Goal: Transaction & Acquisition: Purchase product/service

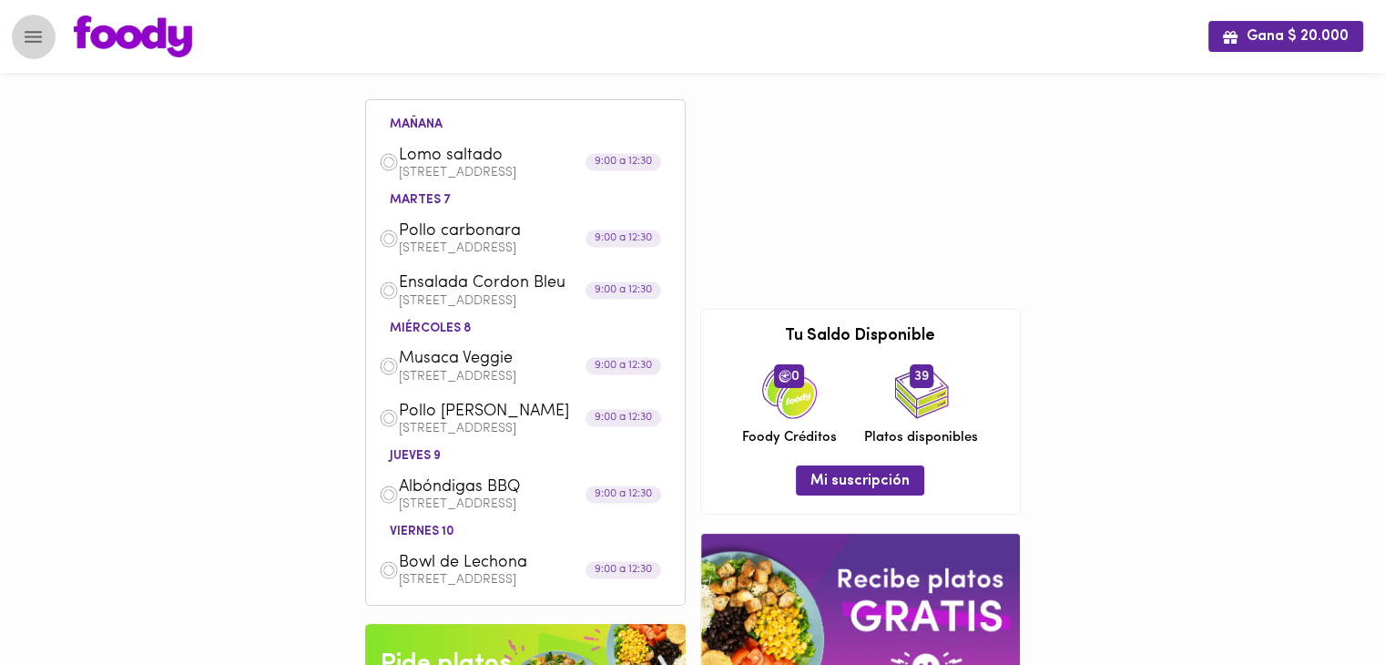
click at [29, 38] on icon "Menu" at bounding box center [33, 37] width 23 height 23
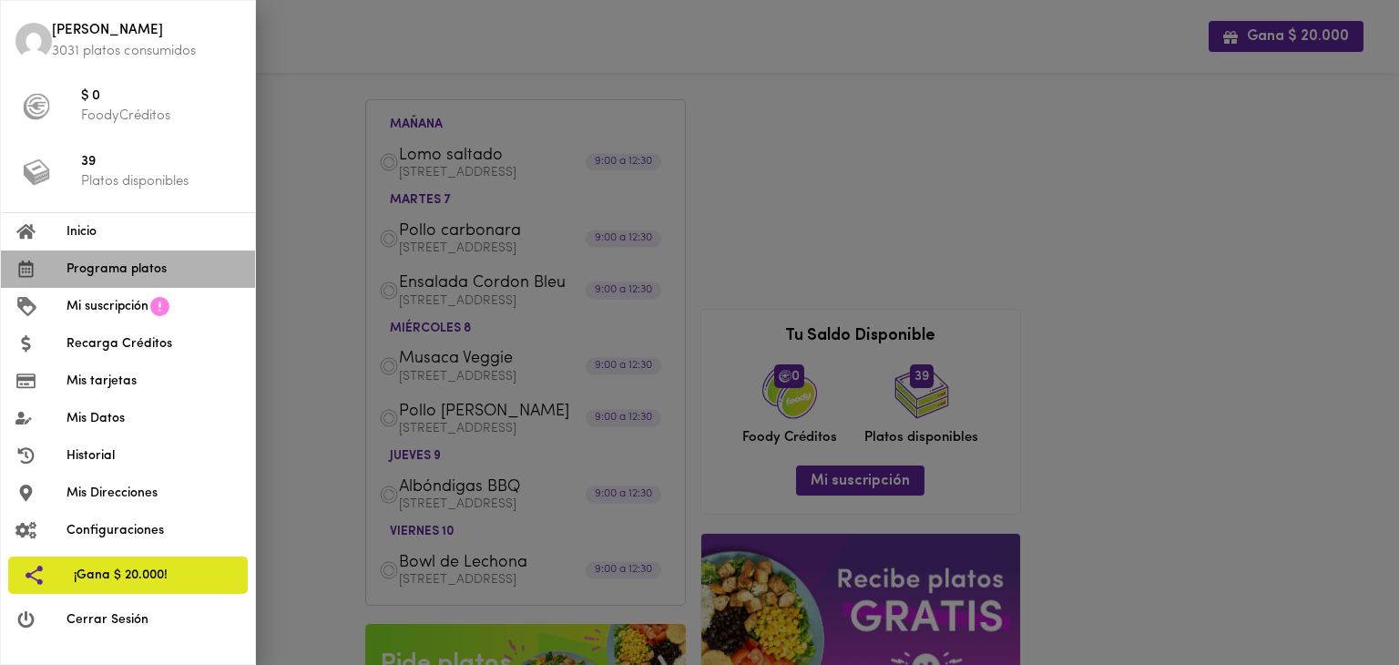
click at [143, 270] on span "Programa platos" at bounding box center [153, 269] width 174 height 19
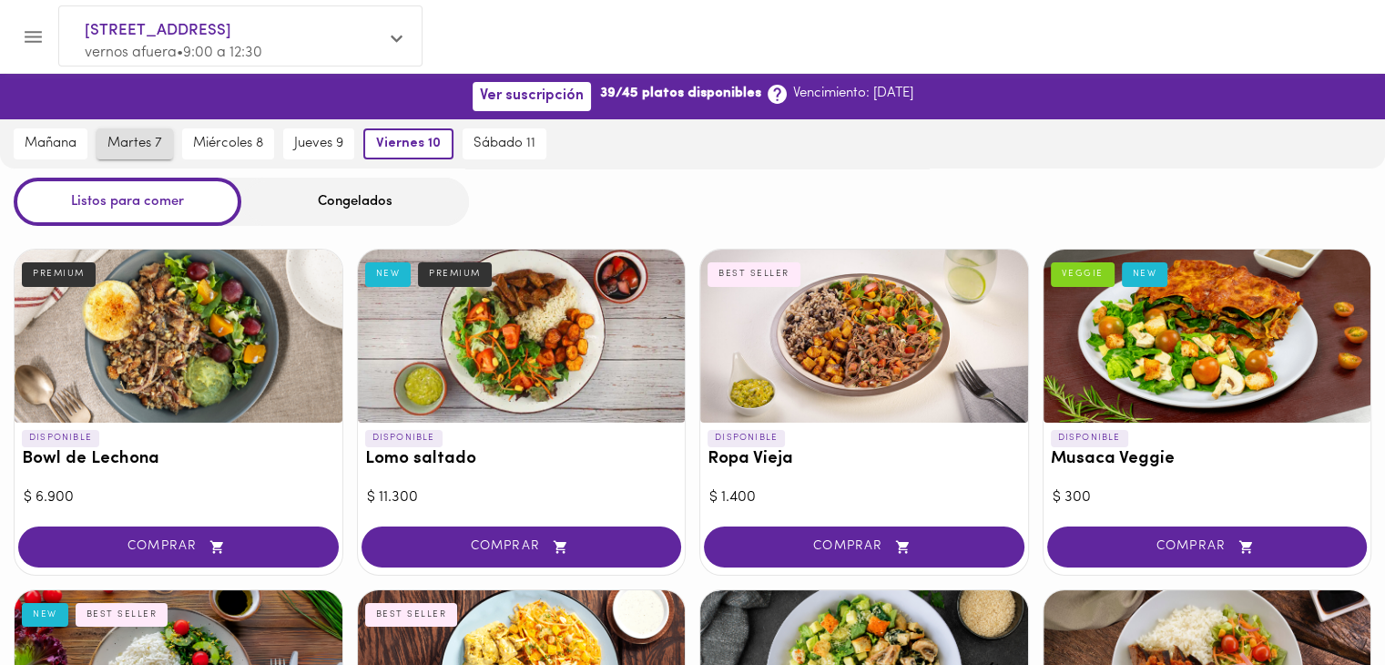
click at [128, 128] on button "martes 7" at bounding box center [135, 143] width 77 height 31
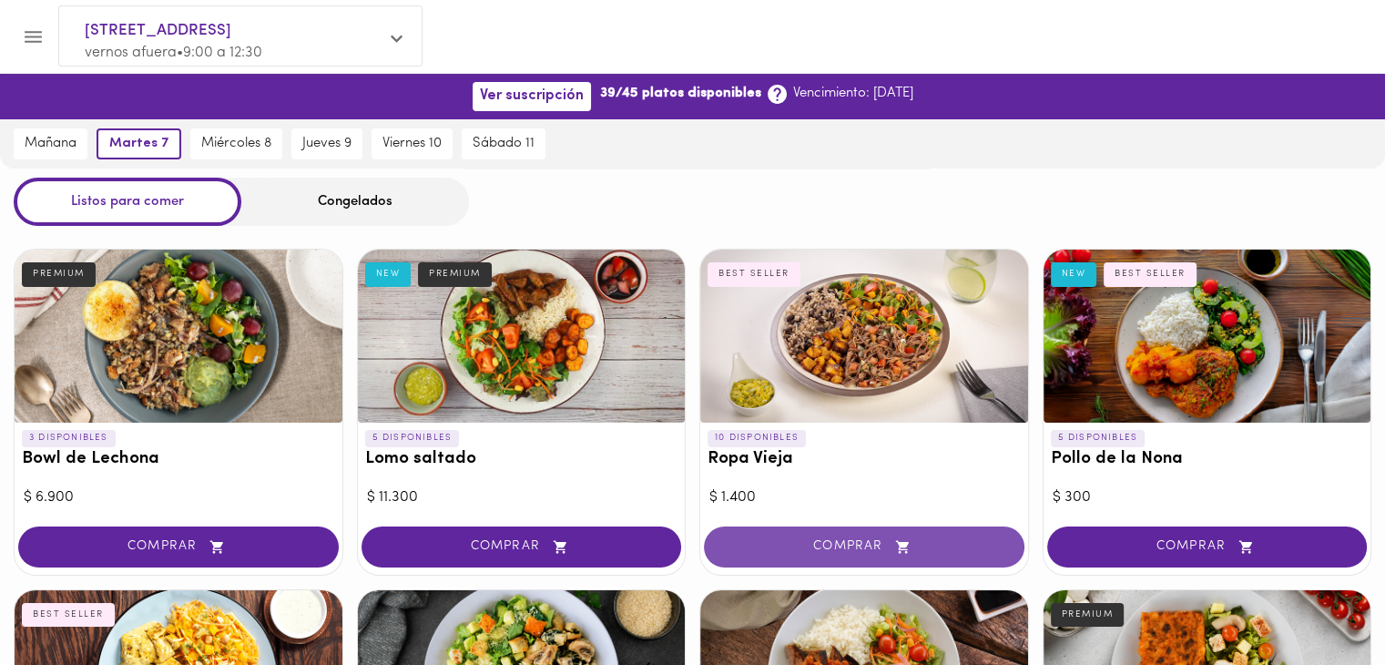
click at [924, 543] on span "COMPRAR" at bounding box center [864, 546] width 275 height 15
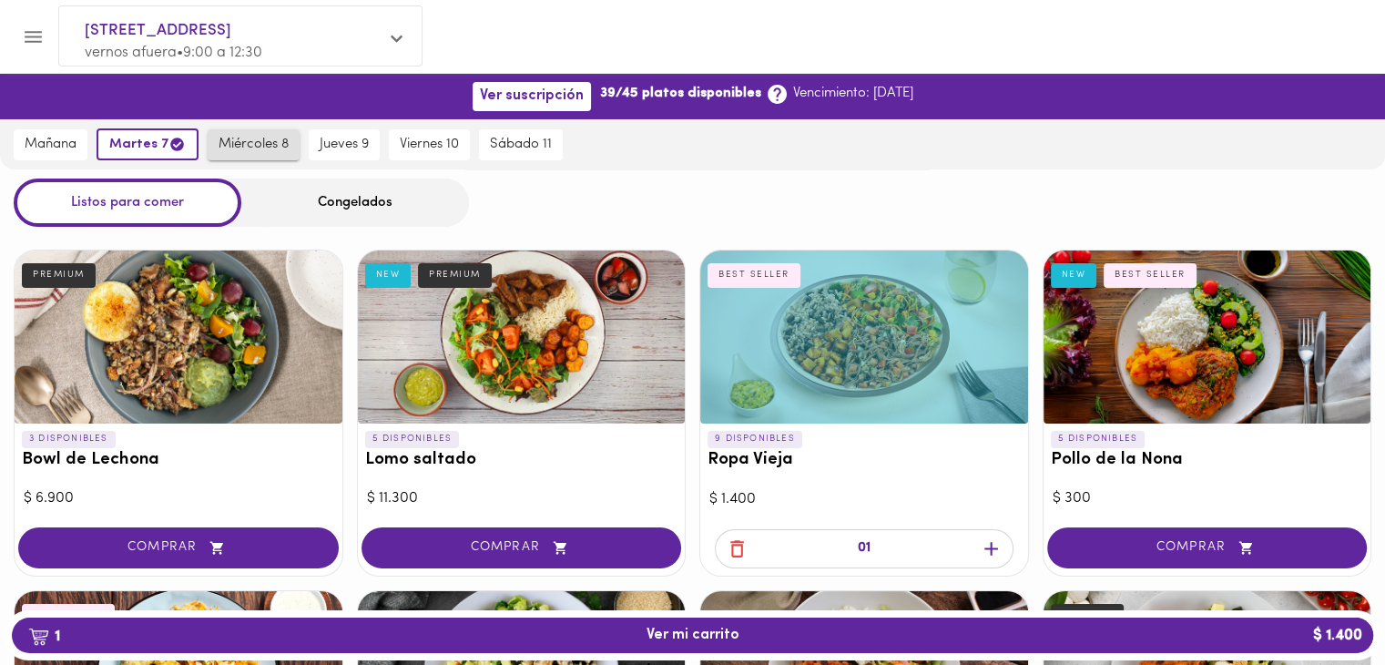
click at [268, 138] on span "miércoles 8" at bounding box center [254, 145] width 70 height 16
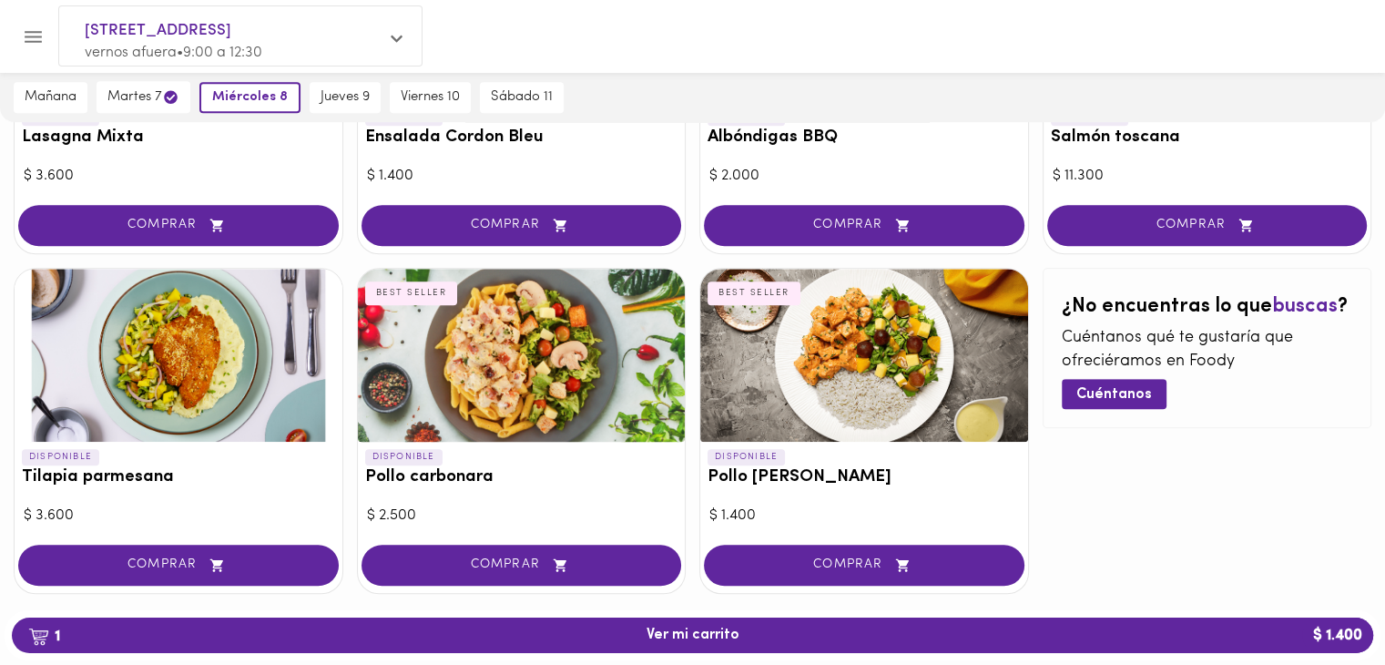
scroll to position [668, 0]
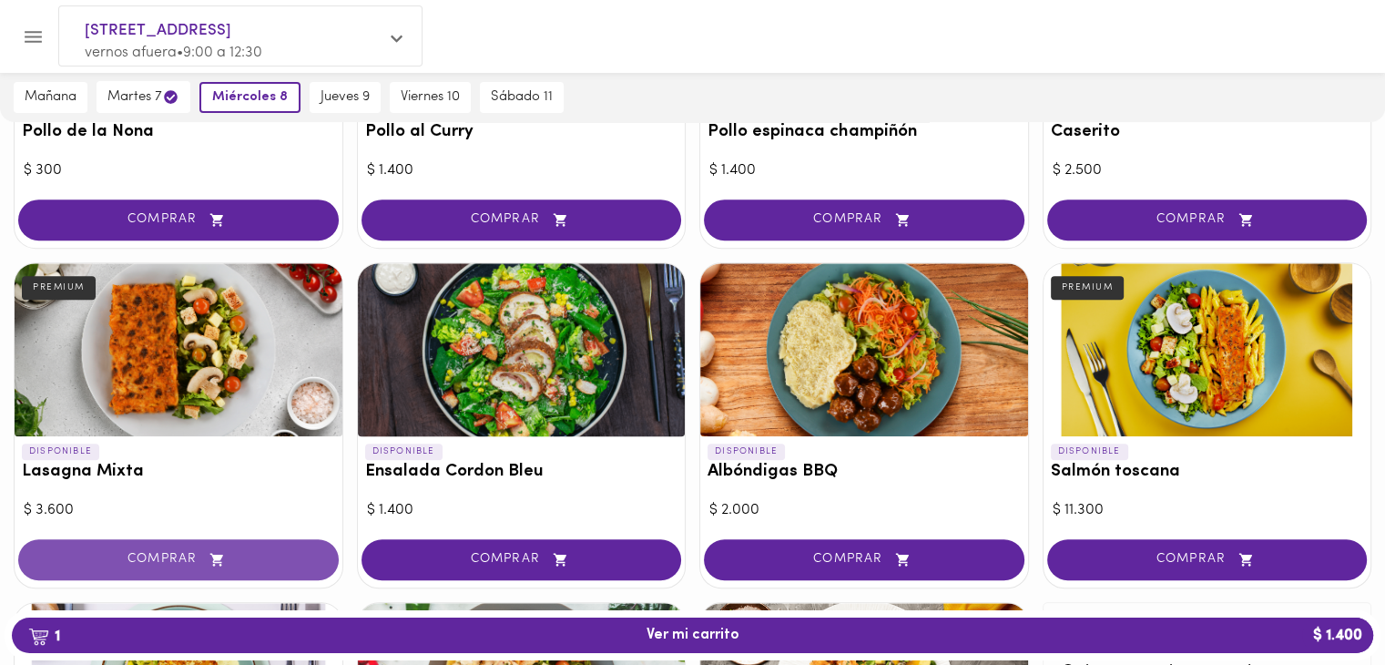
click at [247, 555] on span "COMPRAR" at bounding box center [178, 559] width 275 height 15
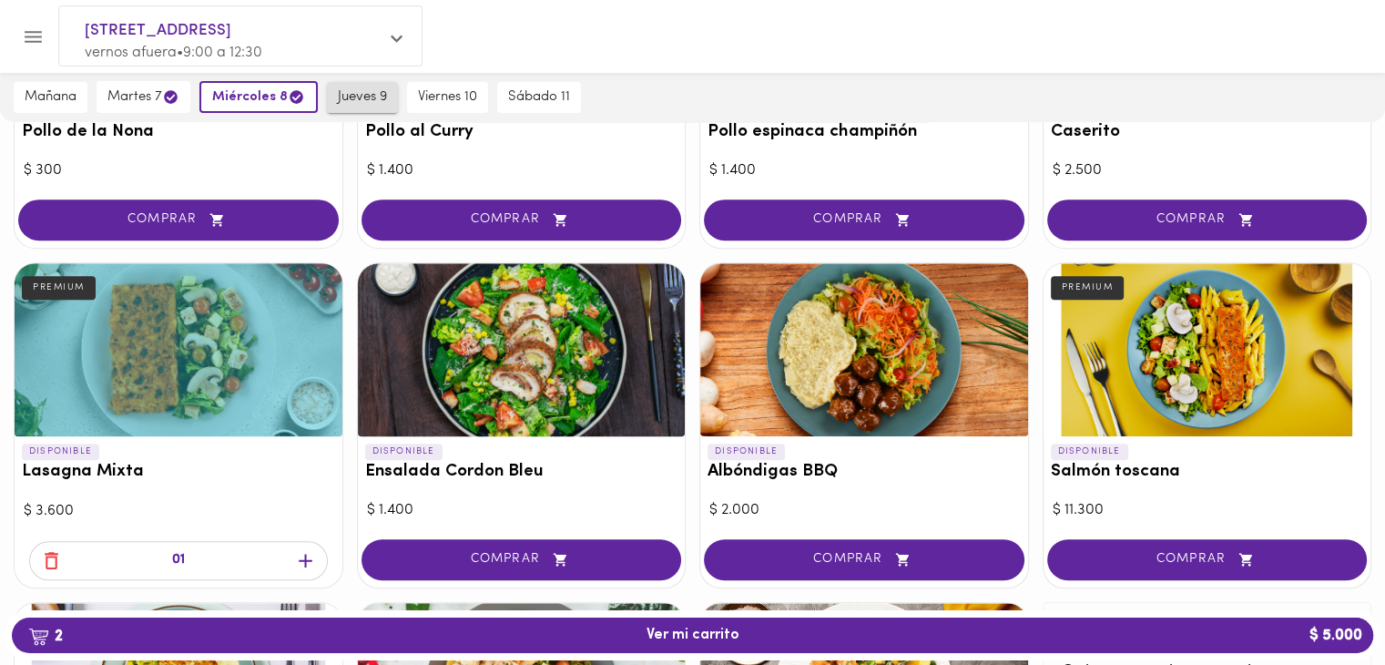
click at [349, 103] on span "jueves 9" at bounding box center [362, 97] width 49 height 16
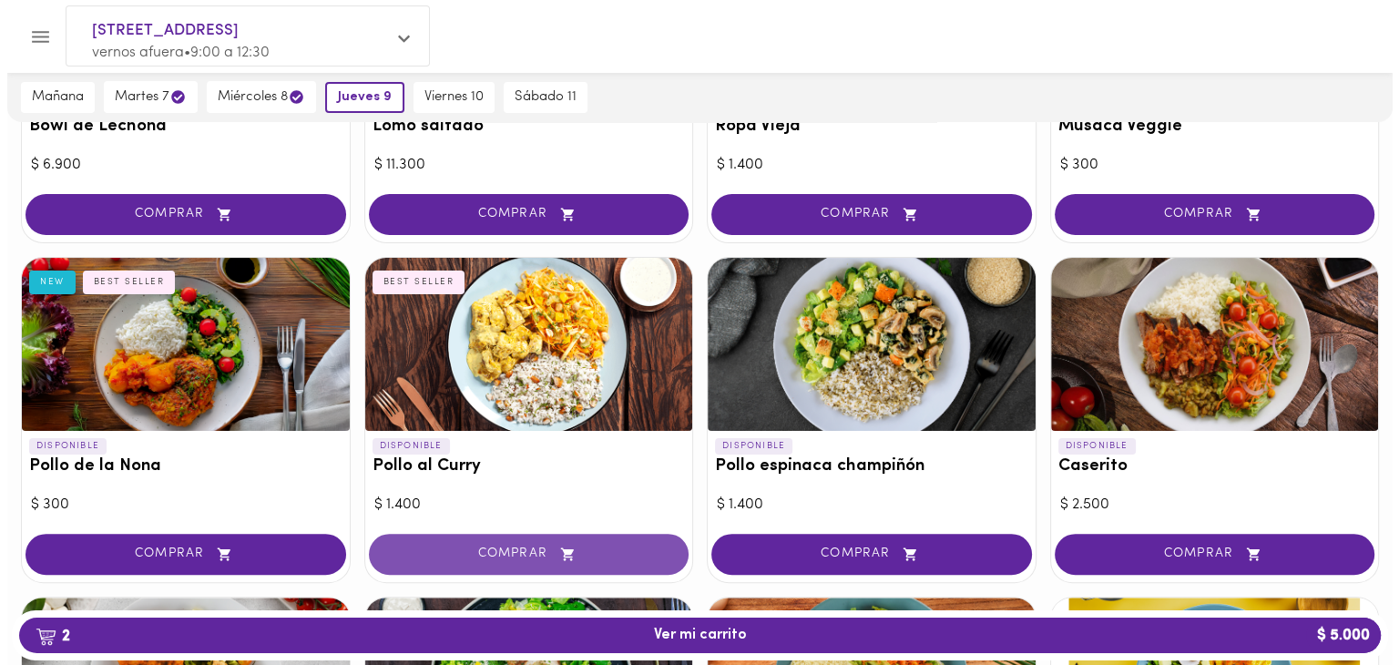
scroll to position [0, 0]
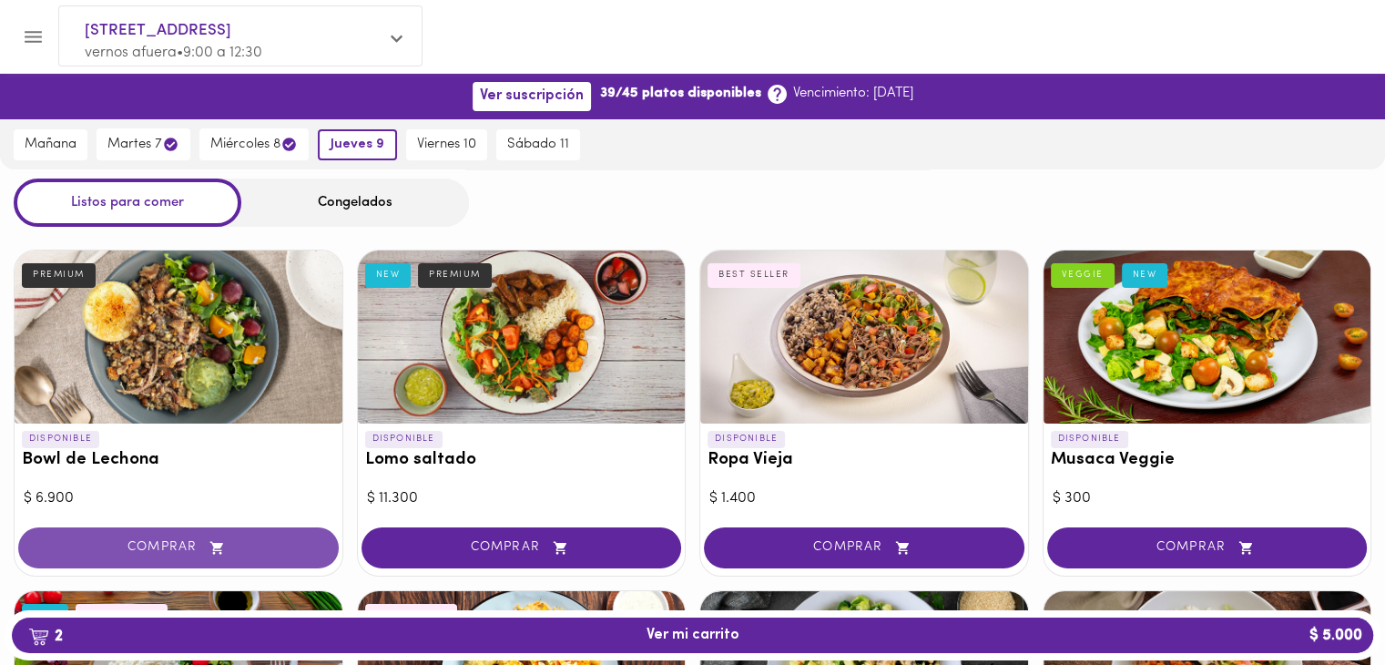
click at [268, 540] on span "COMPRAR" at bounding box center [178, 547] width 275 height 15
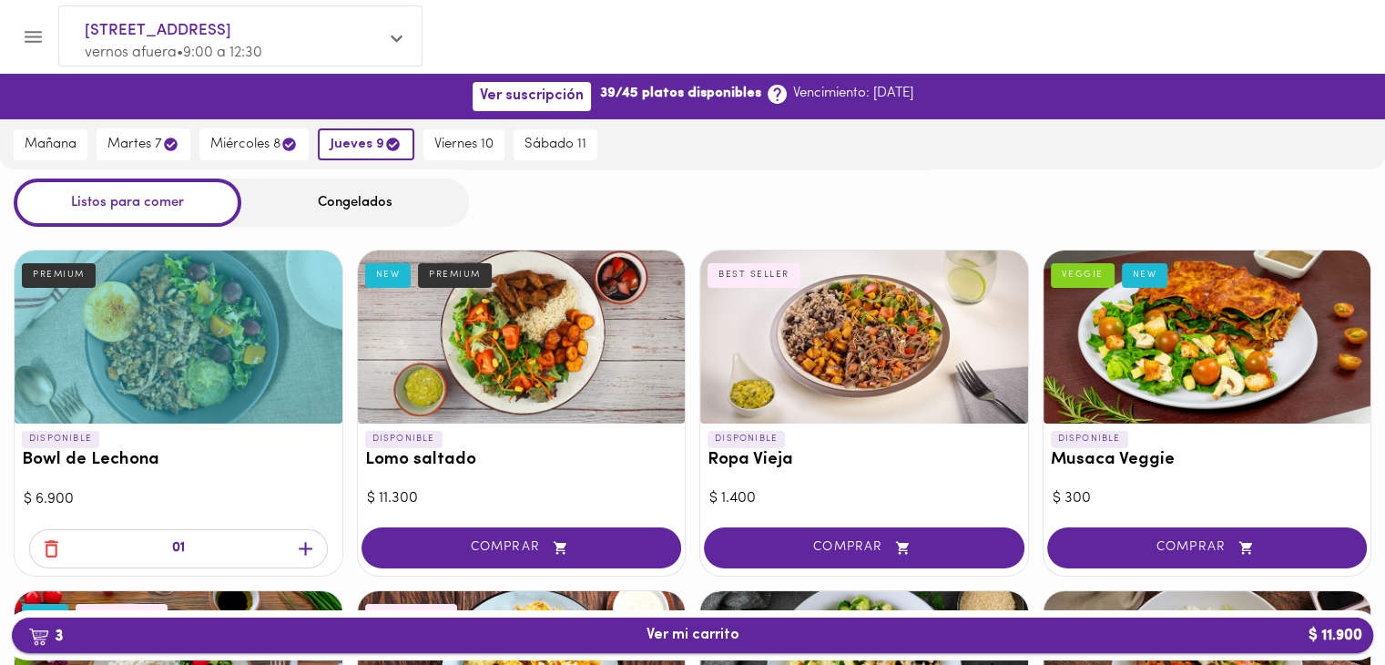
click at [535, 638] on span "3 Ver mi carrito $ 11.900" at bounding box center [692, 635] width 1333 height 17
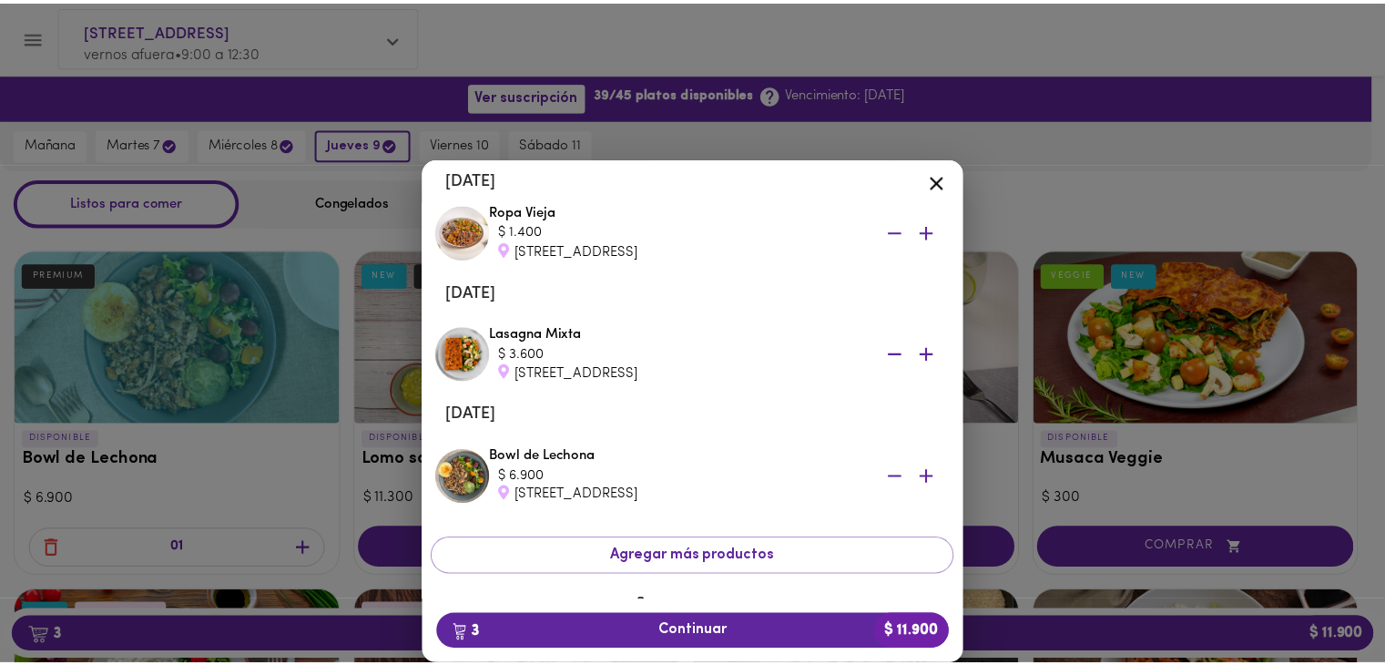
scroll to position [128, 0]
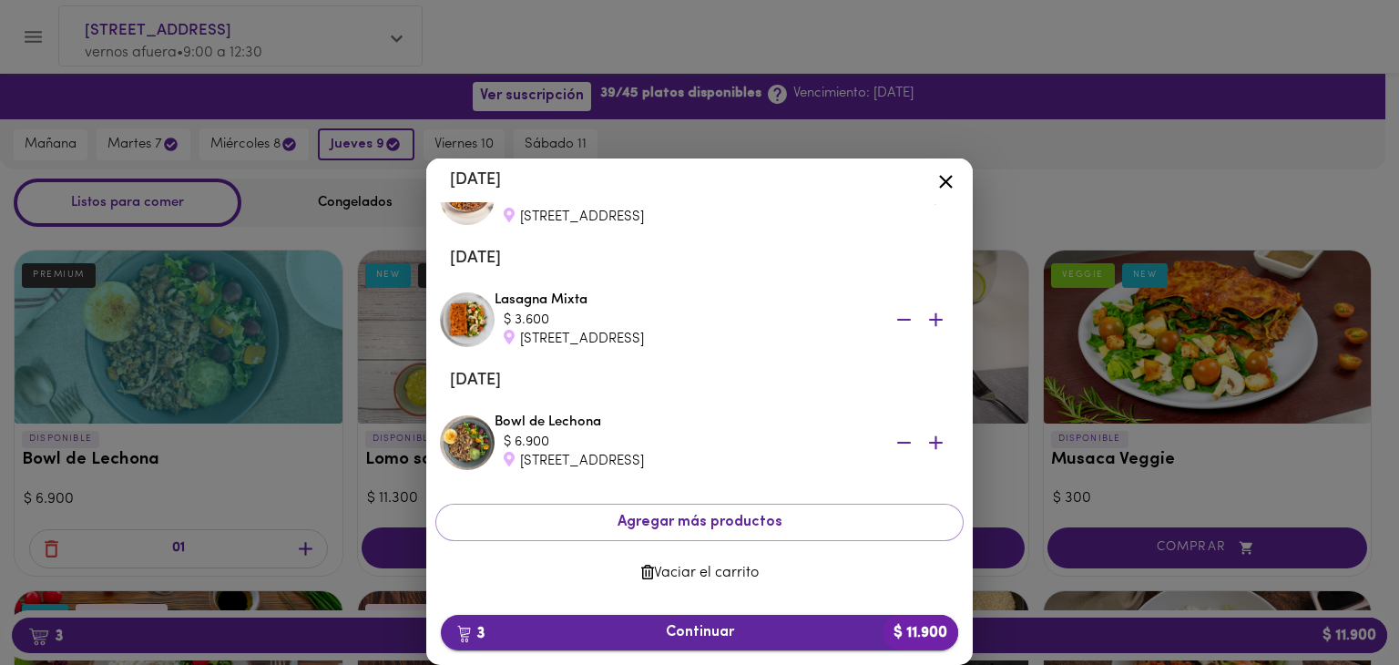
click at [715, 628] on span "3 Continuar $ 11.900" at bounding box center [699, 632] width 488 height 17
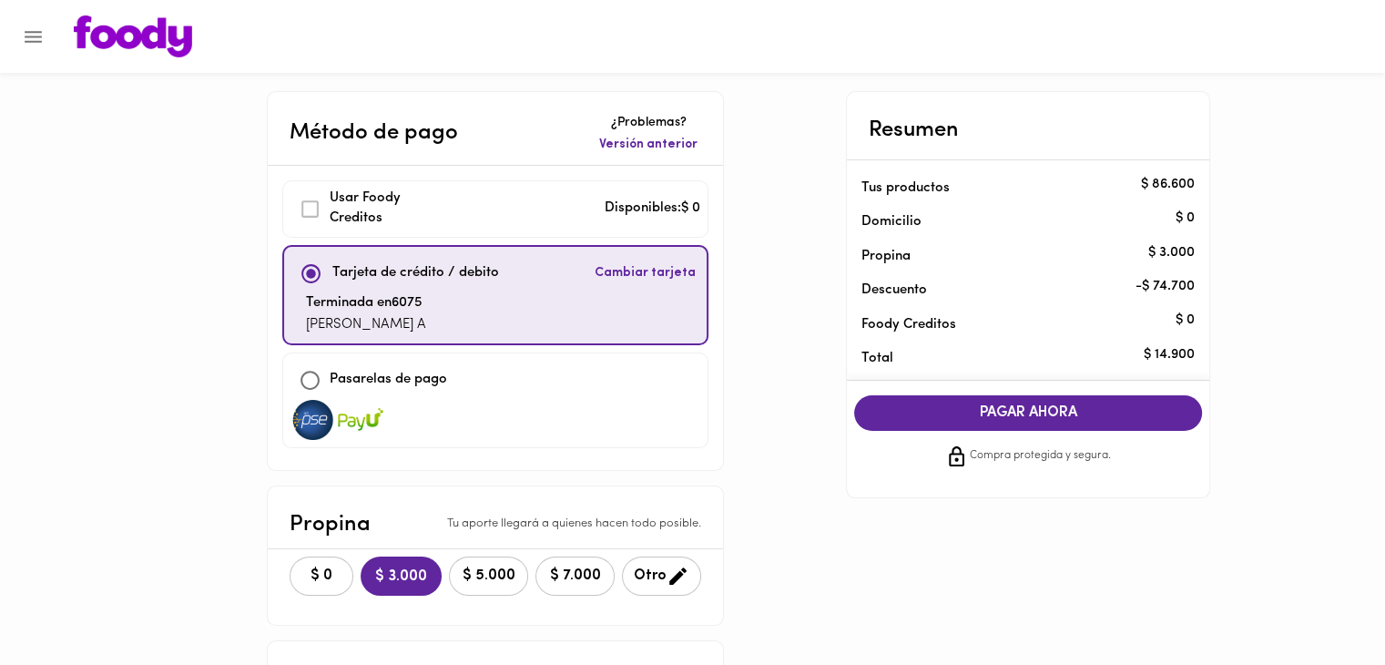
click at [1014, 413] on span "PAGAR AHORA" at bounding box center [1029, 412] width 312 height 17
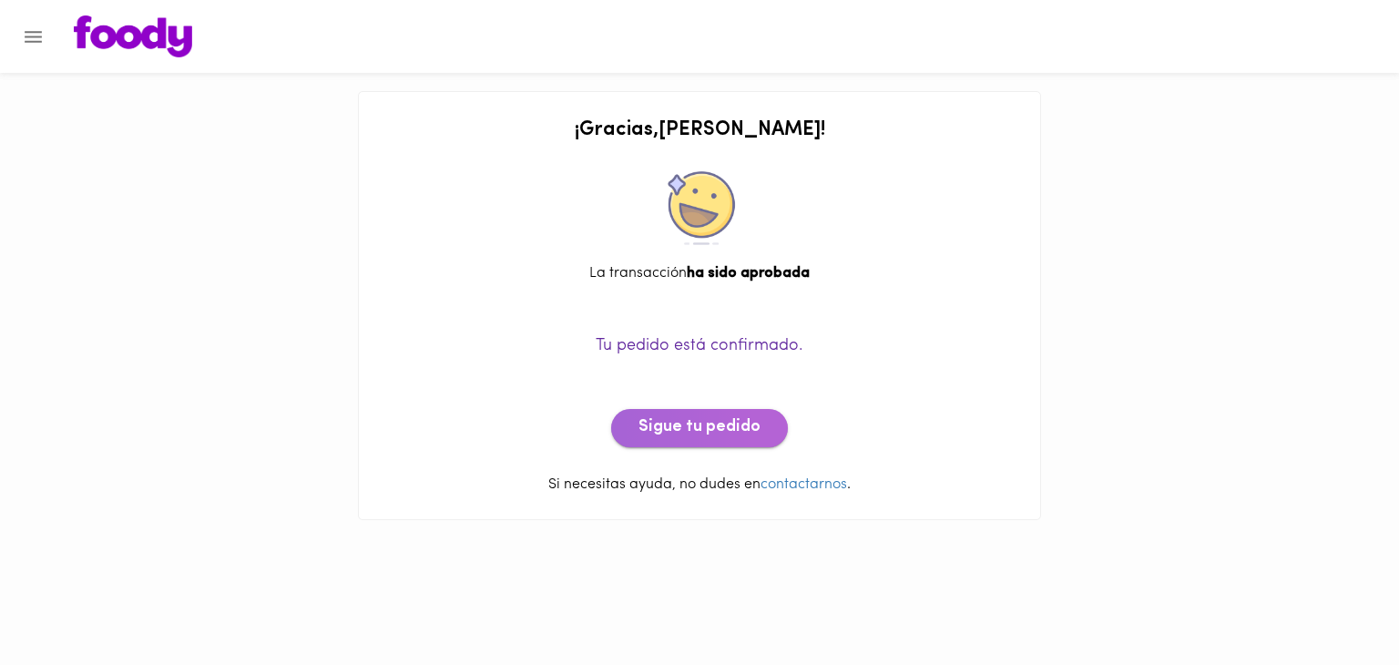
click at [721, 423] on span "Sigue tu pedido" at bounding box center [699, 428] width 122 height 20
